Goal: Information Seeking & Learning: Learn about a topic

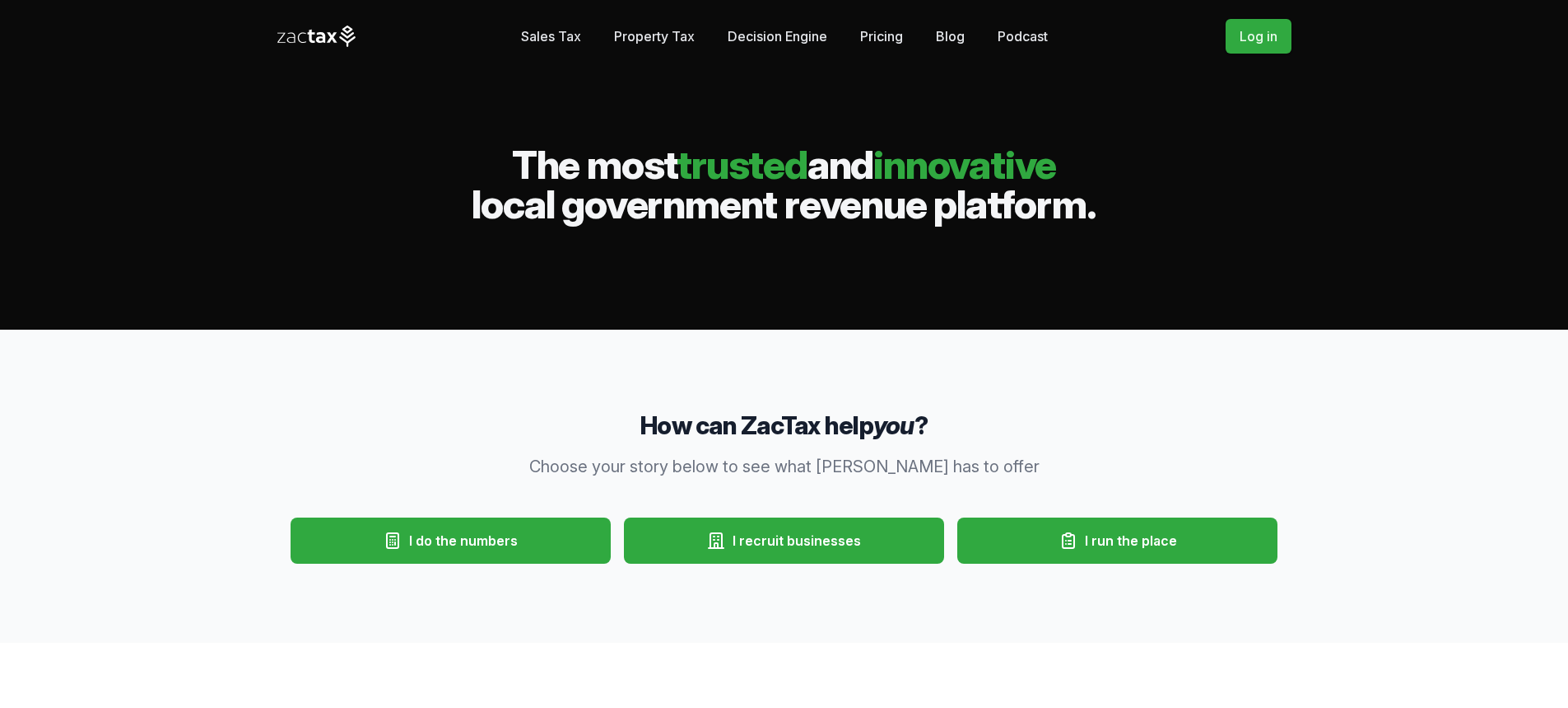
click at [481, 543] on span "I do the numbers" at bounding box center [464, 541] width 108 height 20
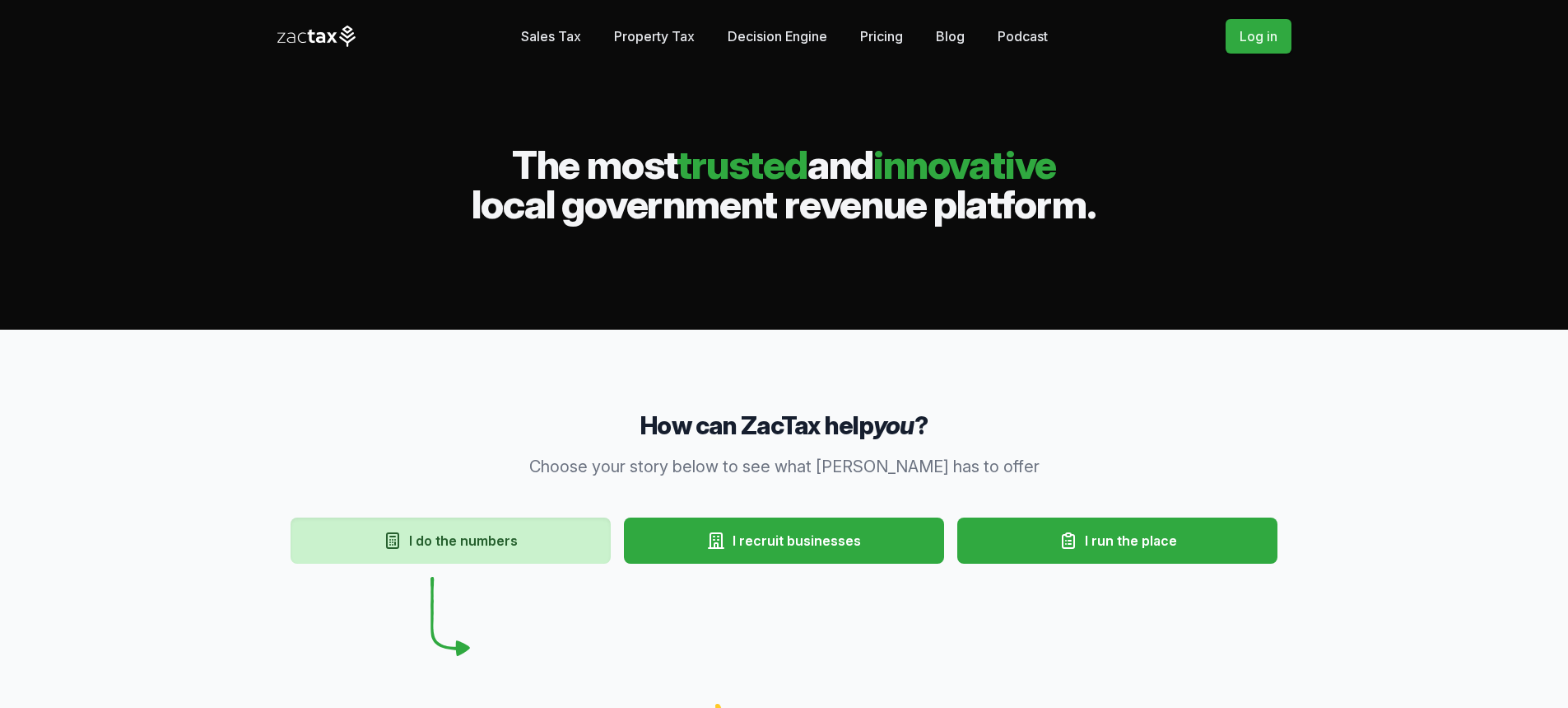
click at [550, 39] on link "Sales Tax" at bounding box center [551, 36] width 61 height 33
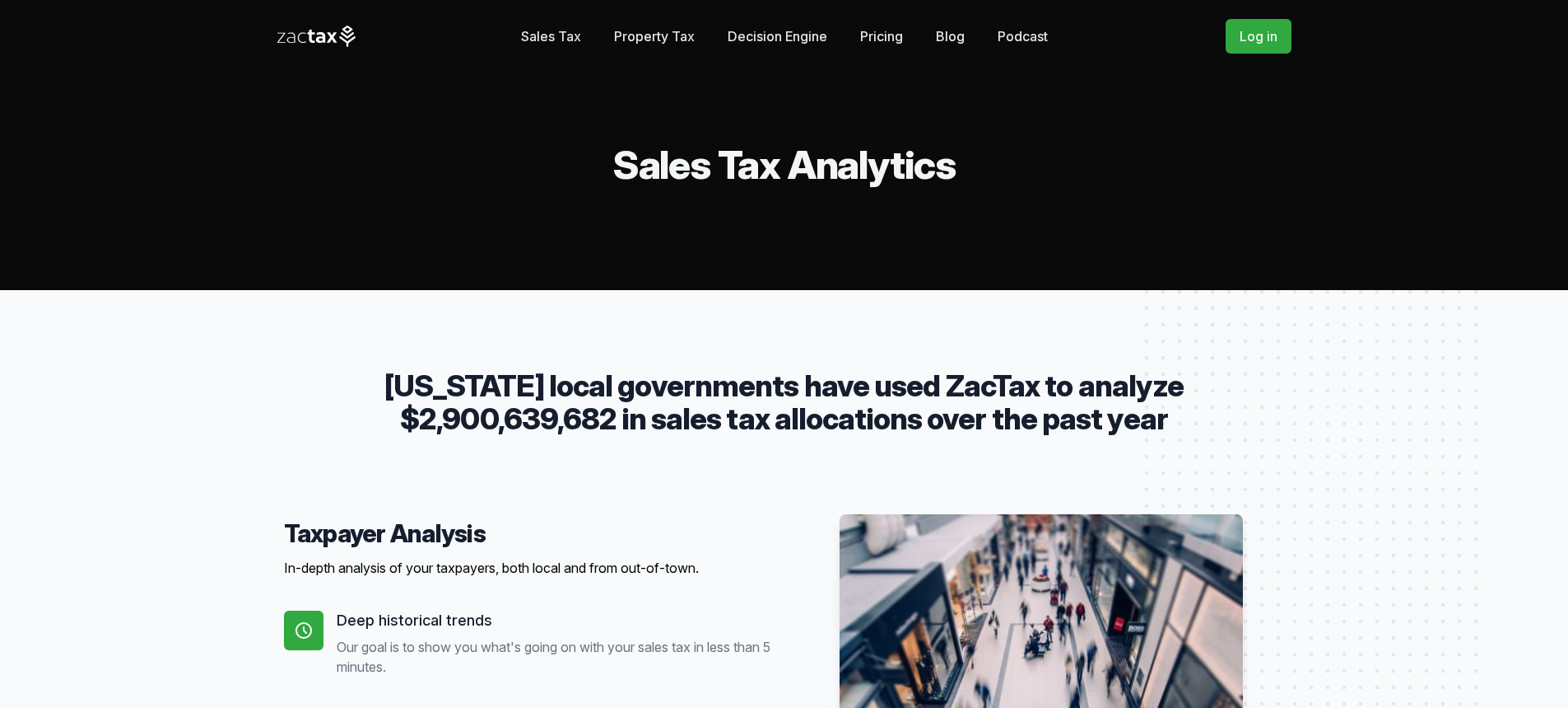
click at [861, 33] on link "Pricing" at bounding box center [881, 36] width 42 height 33
